Goal: Navigation & Orientation: Find specific page/section

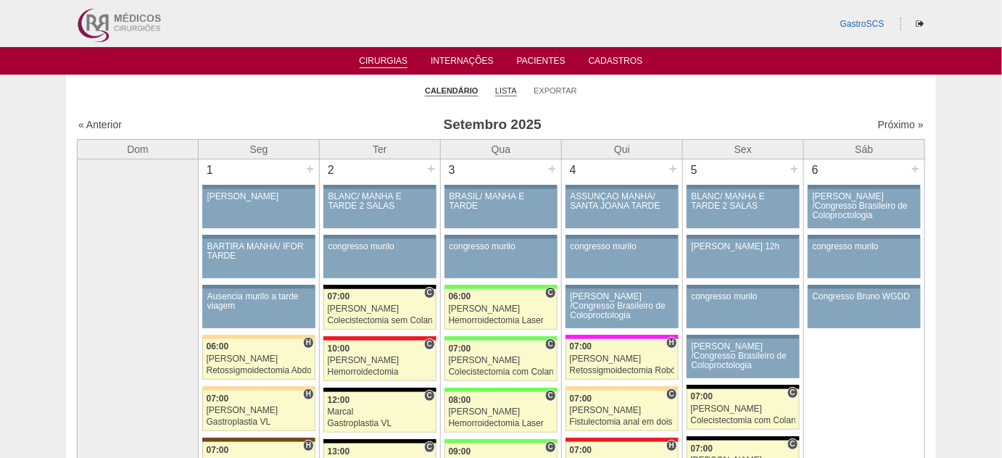
click at [500, 91] on link "Lista" at bounding box center [506, 91] width 22 height 11
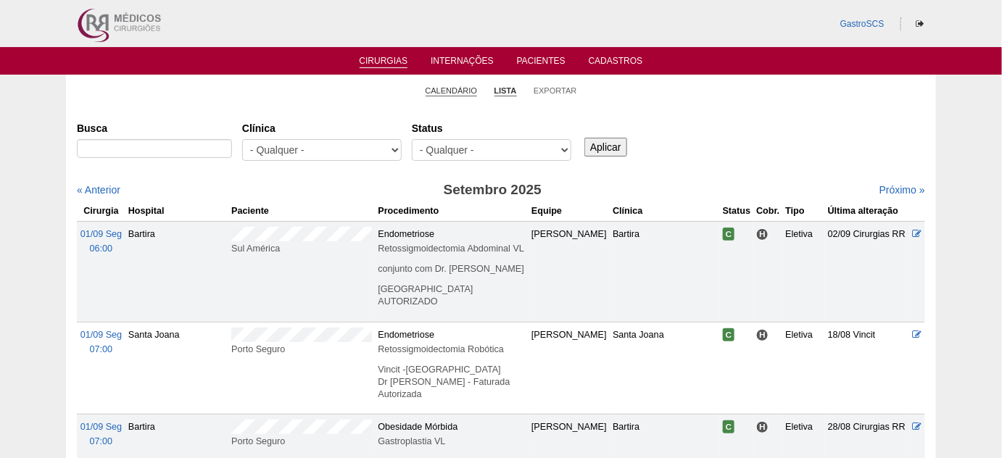
click at [434, 88] on link "Calendário" at bounding box center [452, 91] width 52 height 11
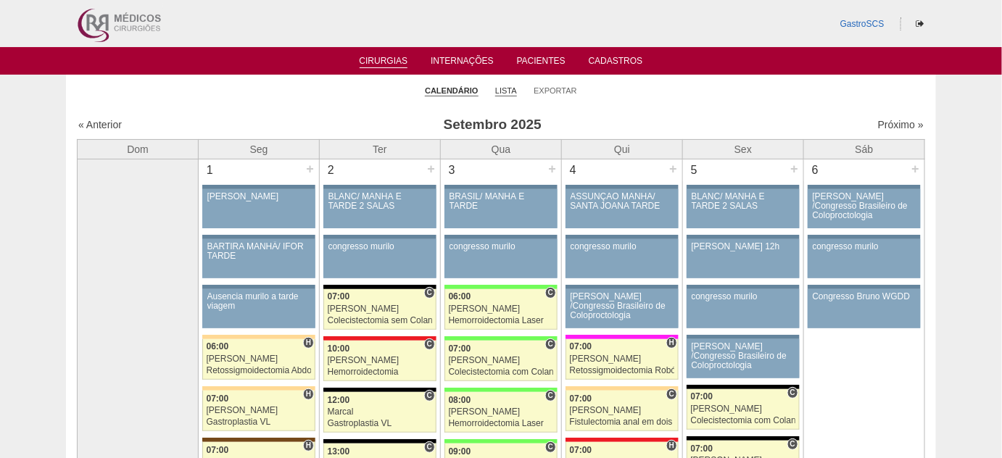
click at [504, 88] on link "Lista" at bounding box center [506, 91] width 22 height 11
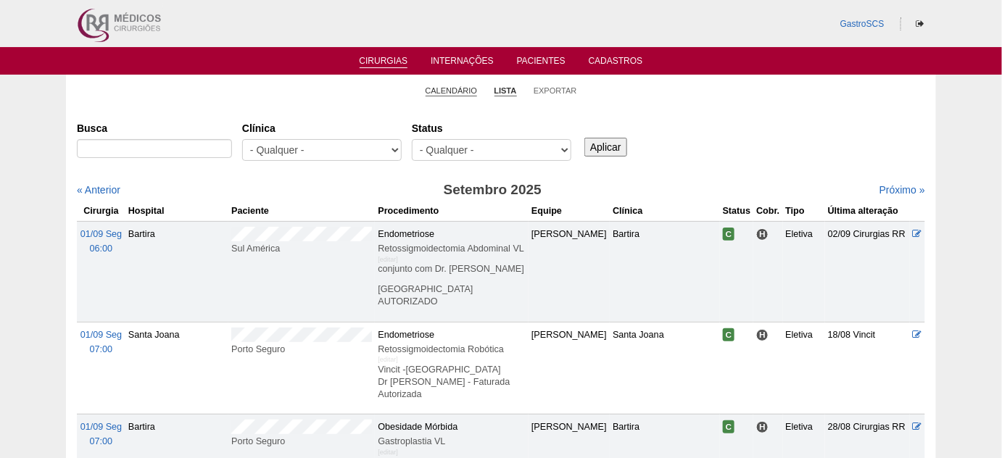
click at [456, 92] on link "Calendário" at bounding box center [452, 91] width 52 height 11
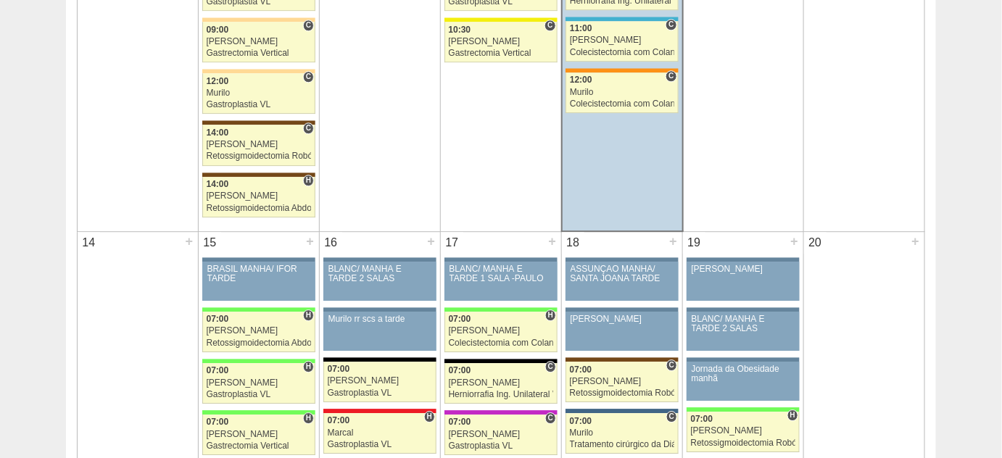
scroll to position [1253, 0]
